Goal: Find specific page/section: Find specific page/section

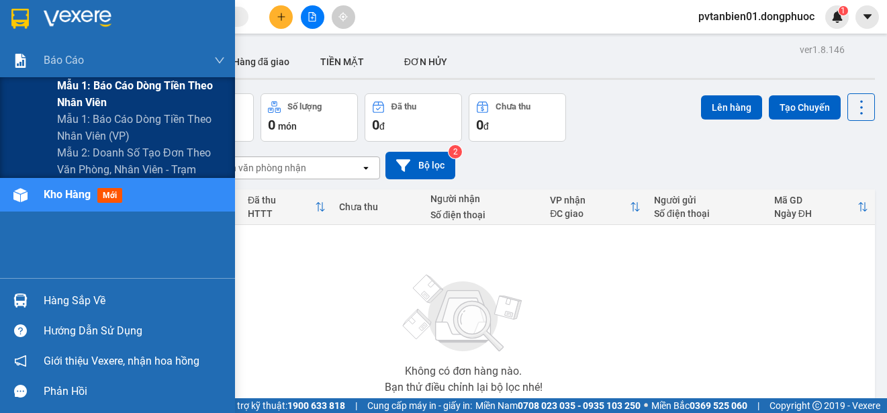
click at [119, 93] on span "Mẫu 1: Báo cáo dòng tiền theo nhân viên" at bounding box center [141, 94] width 168 height 34
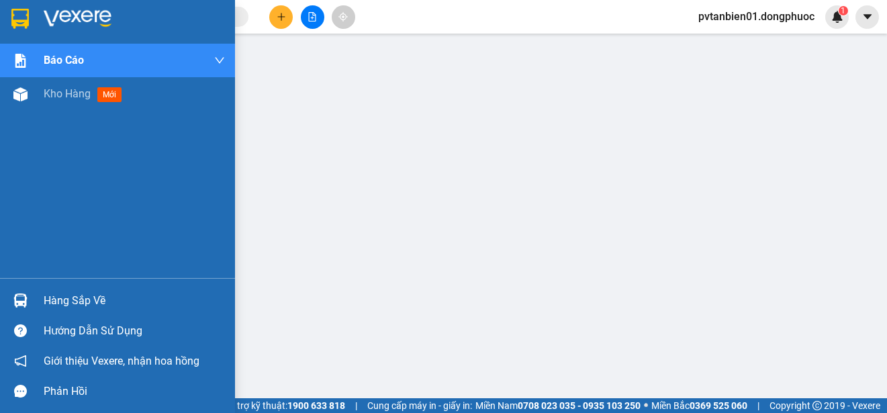
click at [15, 9] on img at bounding box center [19, 19] width 17 height 20
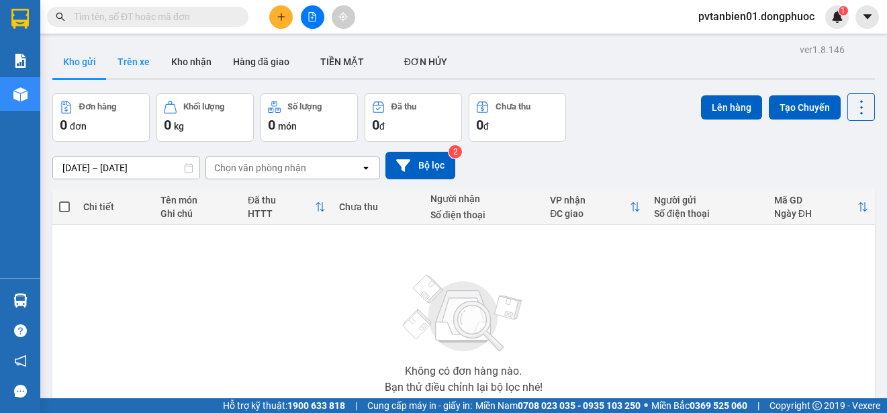
click at [129, 63] on button "Trên xe" at bounding box center [134, 62] width 54 height 32
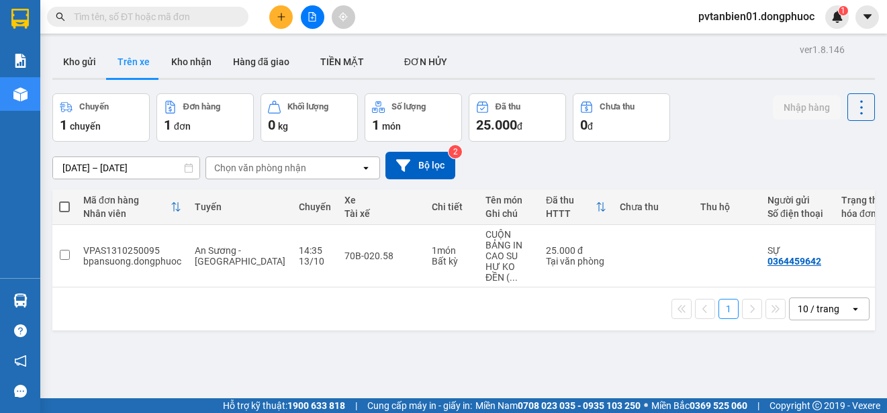
click at [352, 168] on div "Chọn văn phòng nhận" at bounding box center [283, 167] width 154 height 21
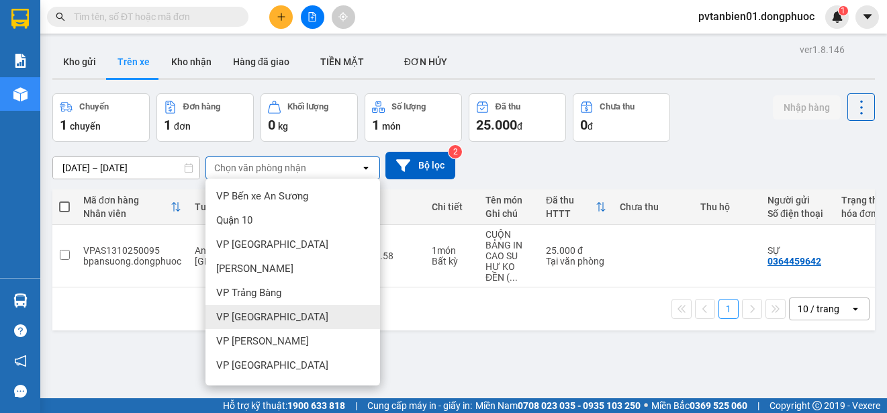
click at [318, 305] on div "VP Tân Biên" at bounding box center [293, 317] width 175 height 24
